Goal: Transaction & Acquisition: Purchase product/service

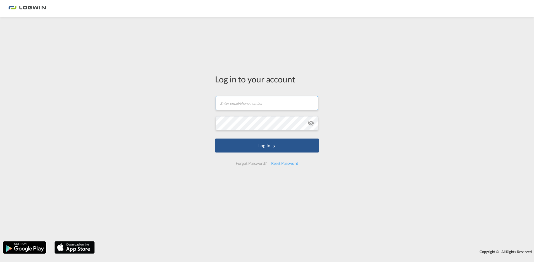
click at [237, 101] on input "text" at bounding box center [267, 103] width 102 height 14
paste input "[PERSON_NAME][EMAIL_ADDRESS][PERSON_NAME][DOMAIN_NAME]"
type input "[PERSON_NAME][EMAIL_ADDRESS][PERSON_NAME][DOMAIN_NAME]"
click at [280, 163] on div "Reset Password" at bounding box center [285, 163] width 32 height 10
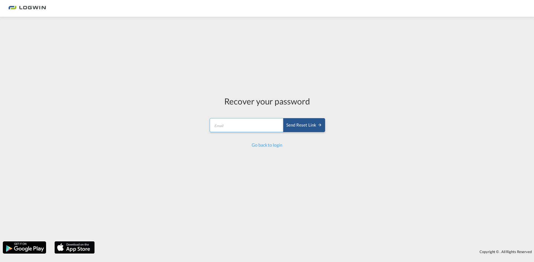
click at [246, 123] on input "email" at bounding box center [247, 125] width 74 height 14
type input "liliana.calderon@logwin-logistics.com"
click at [305, 121] on button "Send reset link" at bounding box center [304, 125] width 42 height 14
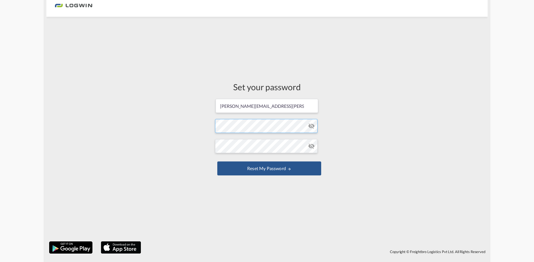
click at [253, 128] on form "liliana.calderon@logwin-logistics.com Password must contain the following: A sp…" at bounding box center [267, 137] width 104 height 79
click at [217, 161] on button "Reset my password" at bounding box center [269, 168] width 104 height 14
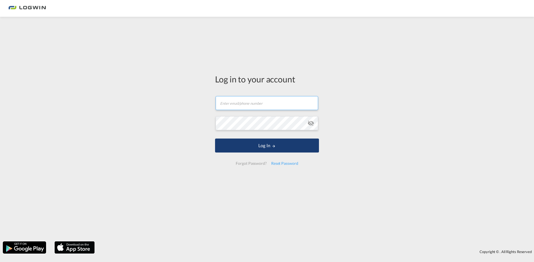
type input "[PERSON_NAME][EMAIL_ADDRESS][PERSON_NAME][DOMAIN_NAME]"
click at [261, 144] on button "Log In" at bounding box center [267, 145] width 104 height 14
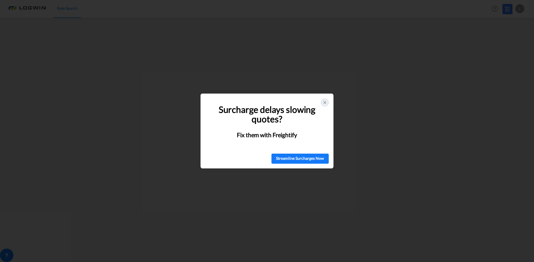
click at [323, 104] on icon at bounding box center [325, 102] width 4 height 4
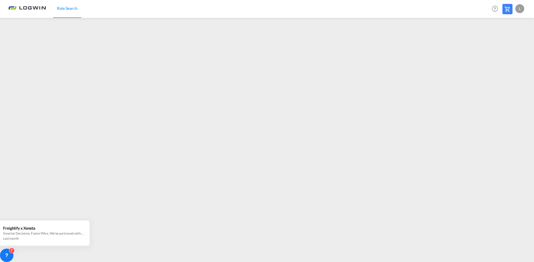
click at [508, 5] on div at bounding box center [507, 9] width 10 height 10
click at [508, 8] on md-icon at bounding box center [507, 9] width 7 height 7
click at [508, 6] on md-icon at bounding box center [507, 9] width 7 height 7
click at [509, 9] on md-icon at bounding box center [507, 9] width 7 height 7
click at [509, 8] on md-icon at bounding box center [507, 9] width 7 height 7
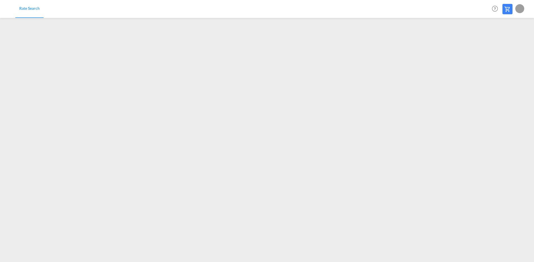
click at [30, 4] on link "Rate Search" at bounding box center [29, 9] width 28 height 18
